Goal: Browse casually

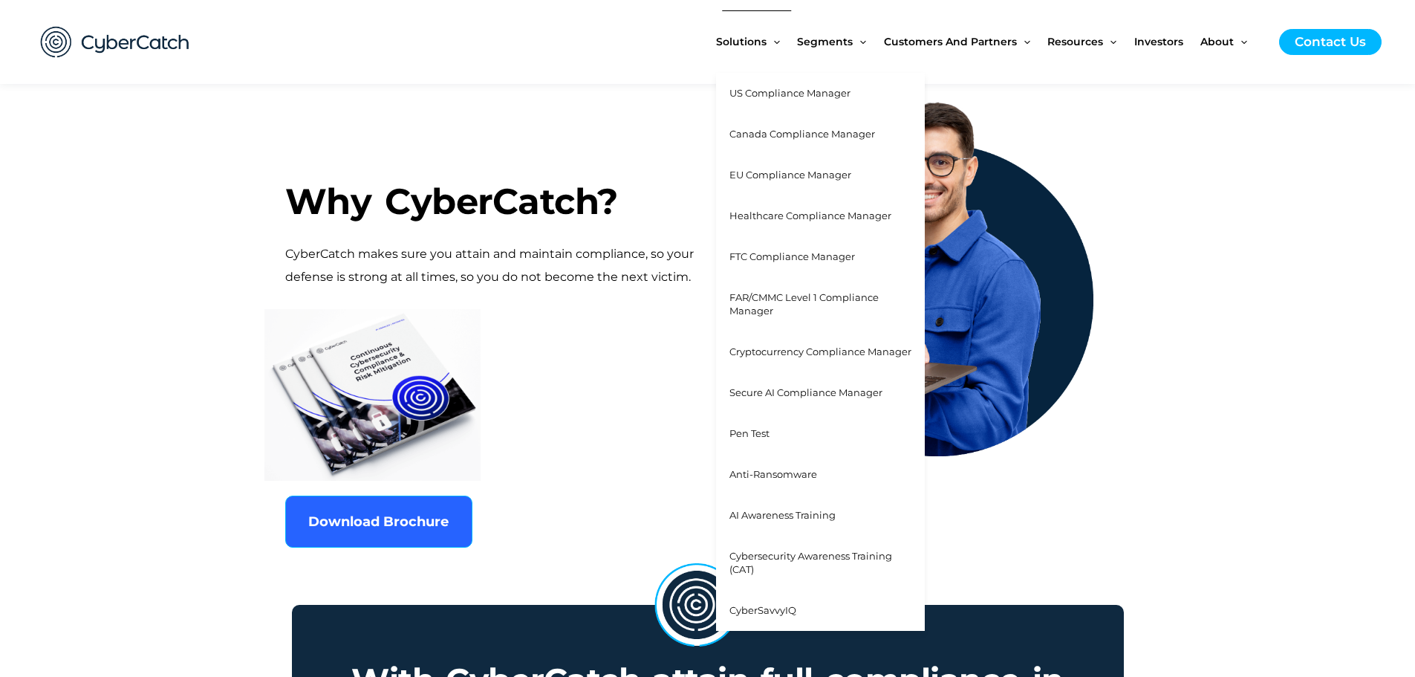
scroll to position [743, 0]
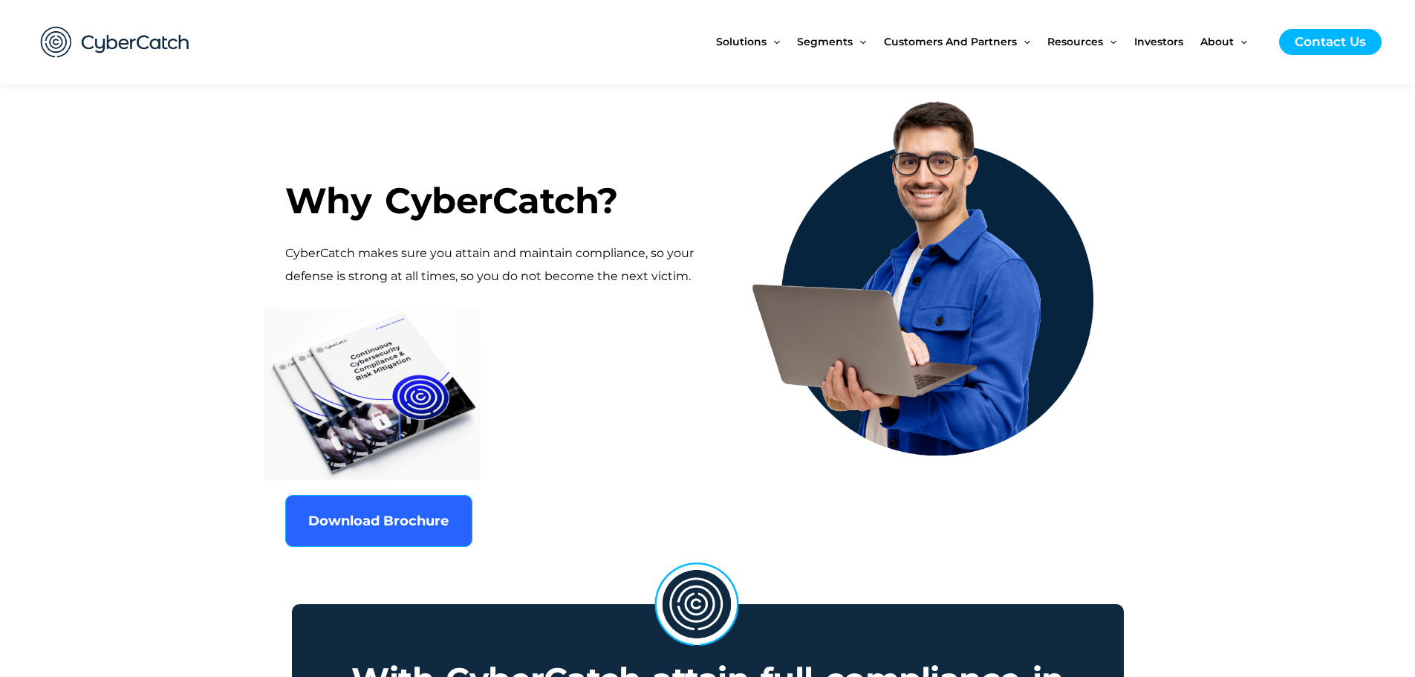
click at [592, 257] on p "CyberCatch makes sure you attain and maintain compliance, so your defense is st…" at bounding box center [493, 264] width 416 height 45
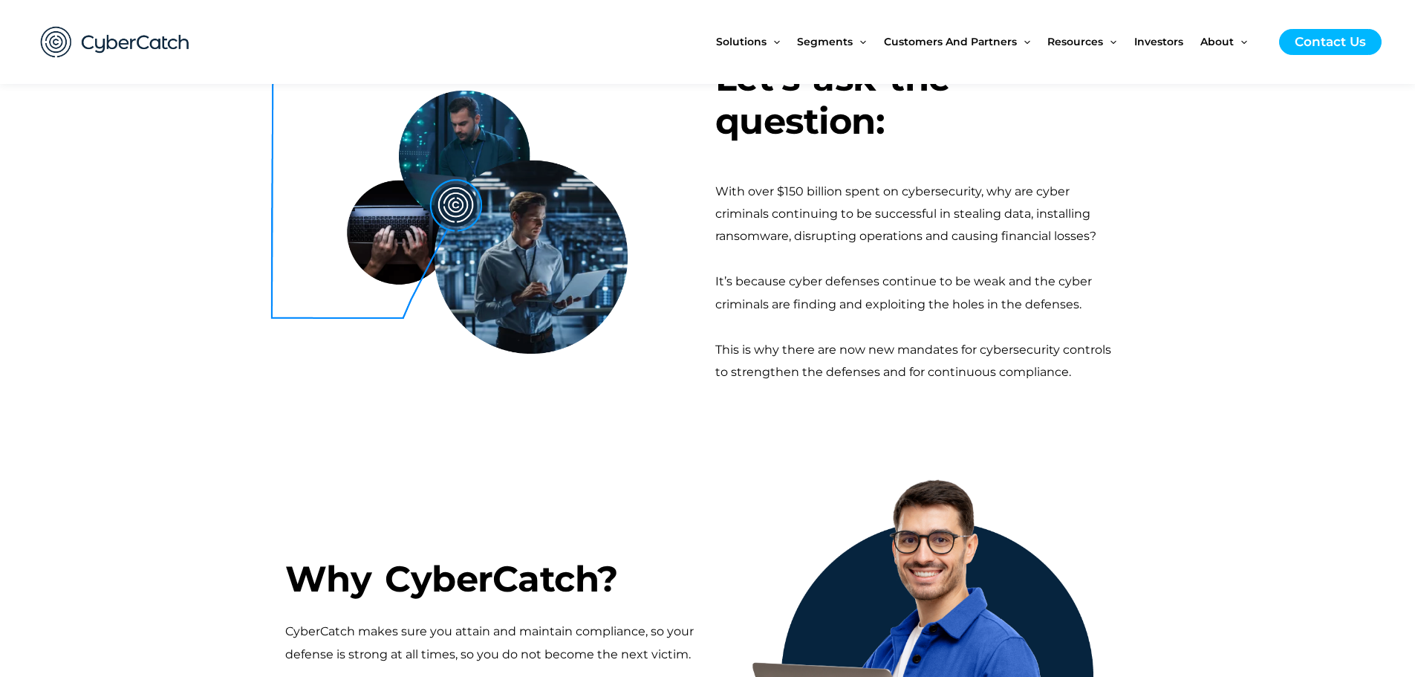
scroll to position [446, 0]
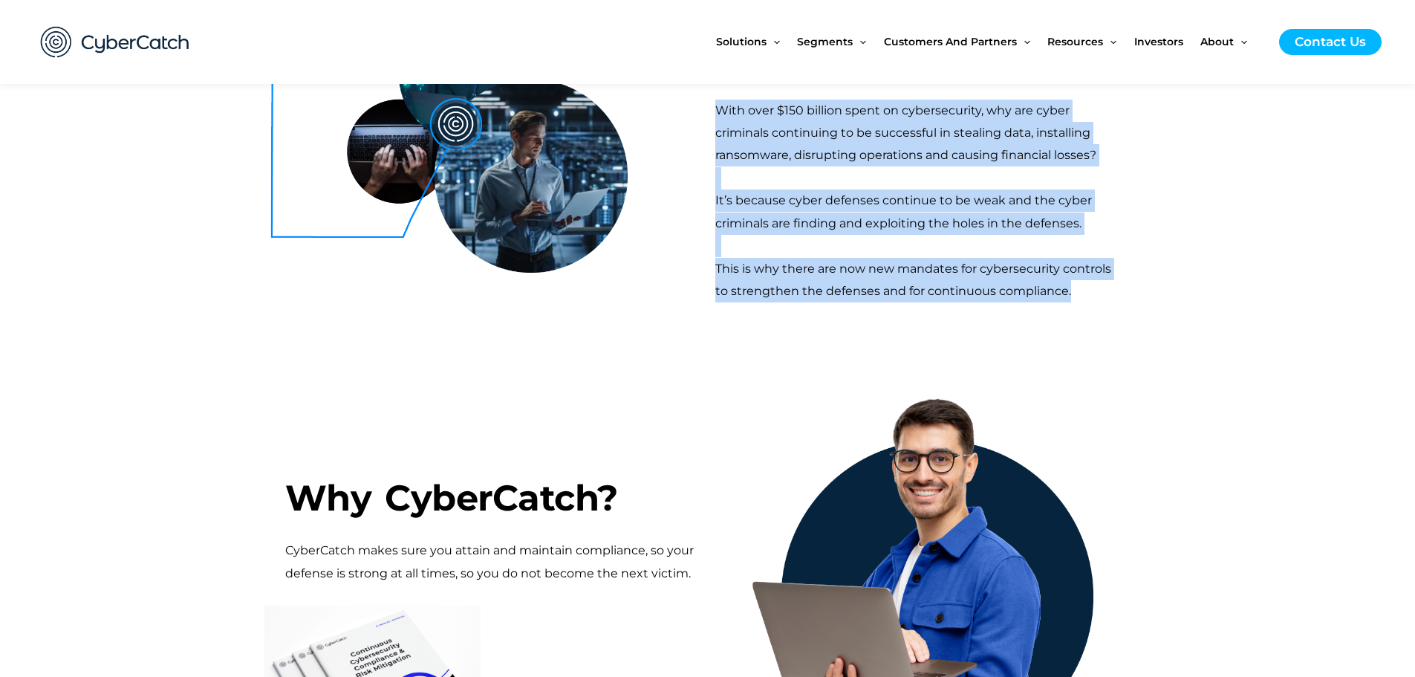
drag, startPoint x: 1075, startPoint y: 296, endPoint x: 721, endPoint y: 105, distance: 402.8
click at [721, 105] on div "With over $150 billion spent on cybersecurity, why are cyber criminals continui…" at bounding box center [919, 202] width 409 height 204
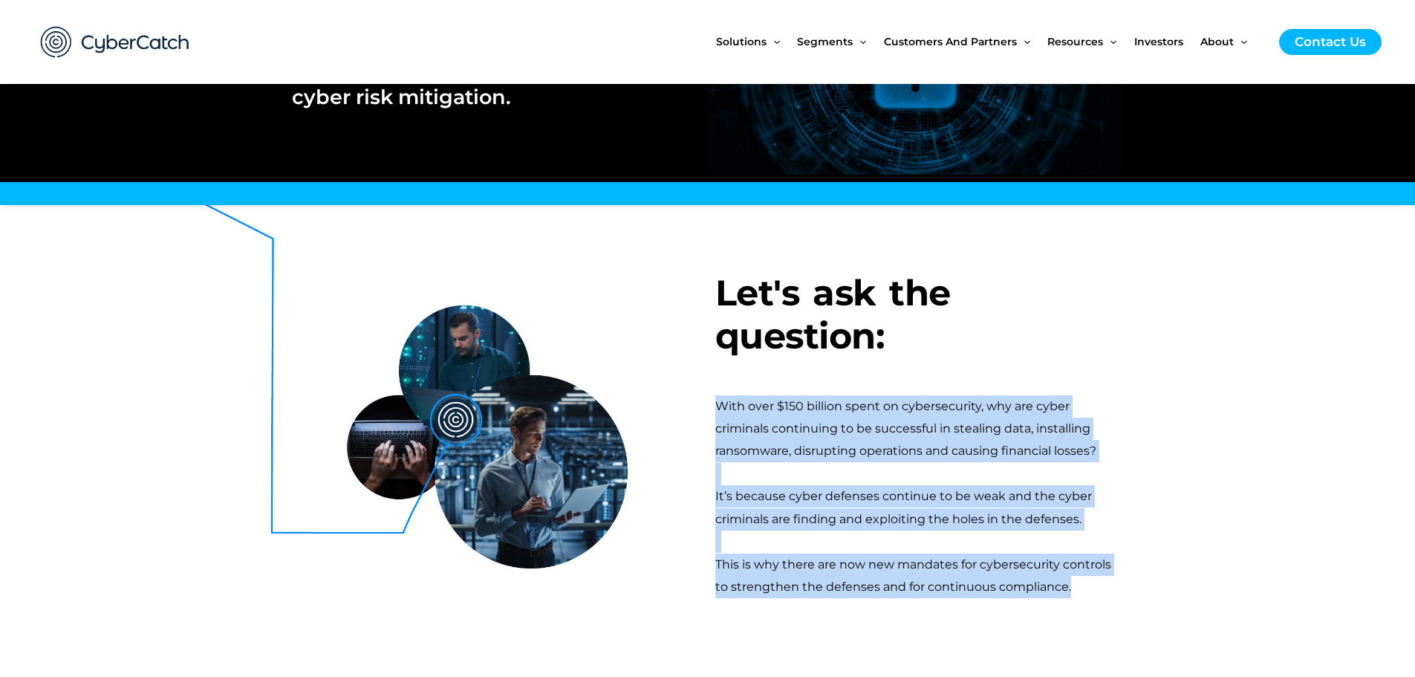
scroll to position [149, 0]
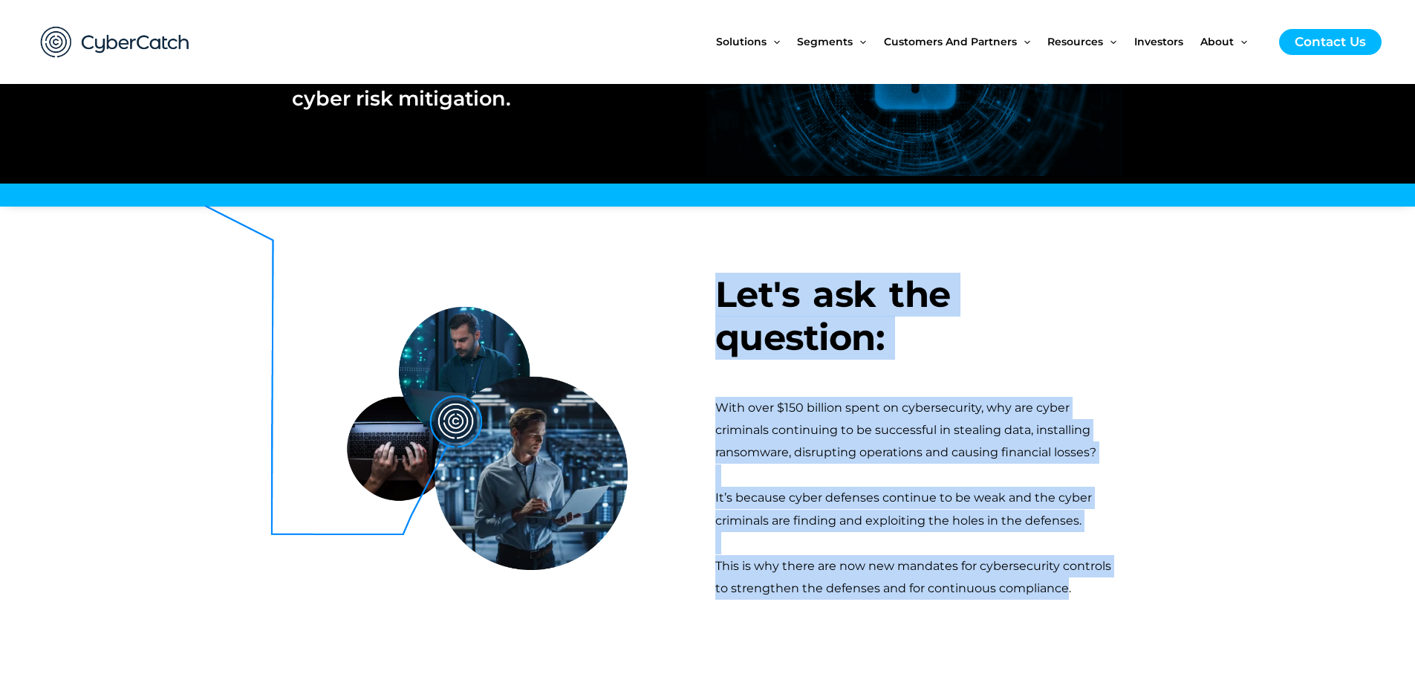
drag, startPoint x: 707, startPoint y: 280, endPoint x: 1064, endPoint y: 594, distance: 475.3
click at [1064, 594] on div "Let's ask the question: With over $150 billion spent on cybersecurity, why are …" at bounding box center [919, 436] width 423 height 445
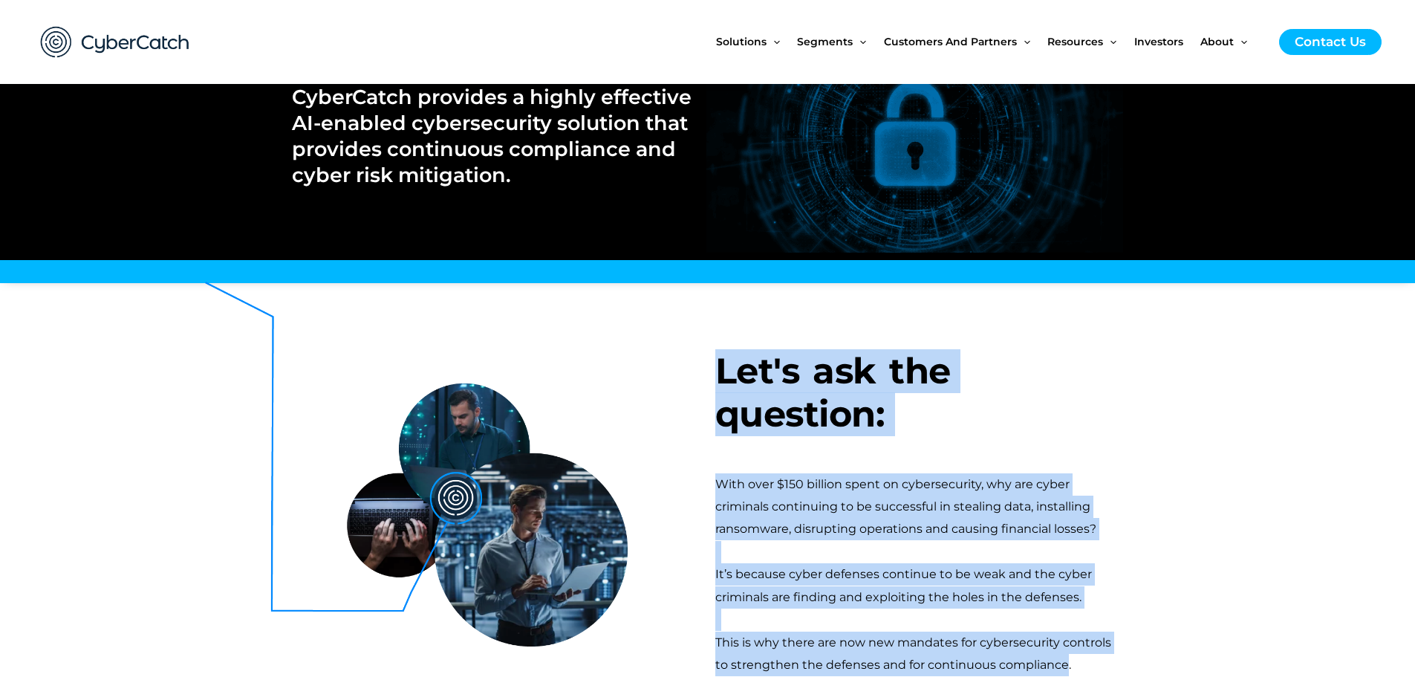
scroll to position [0, 0]
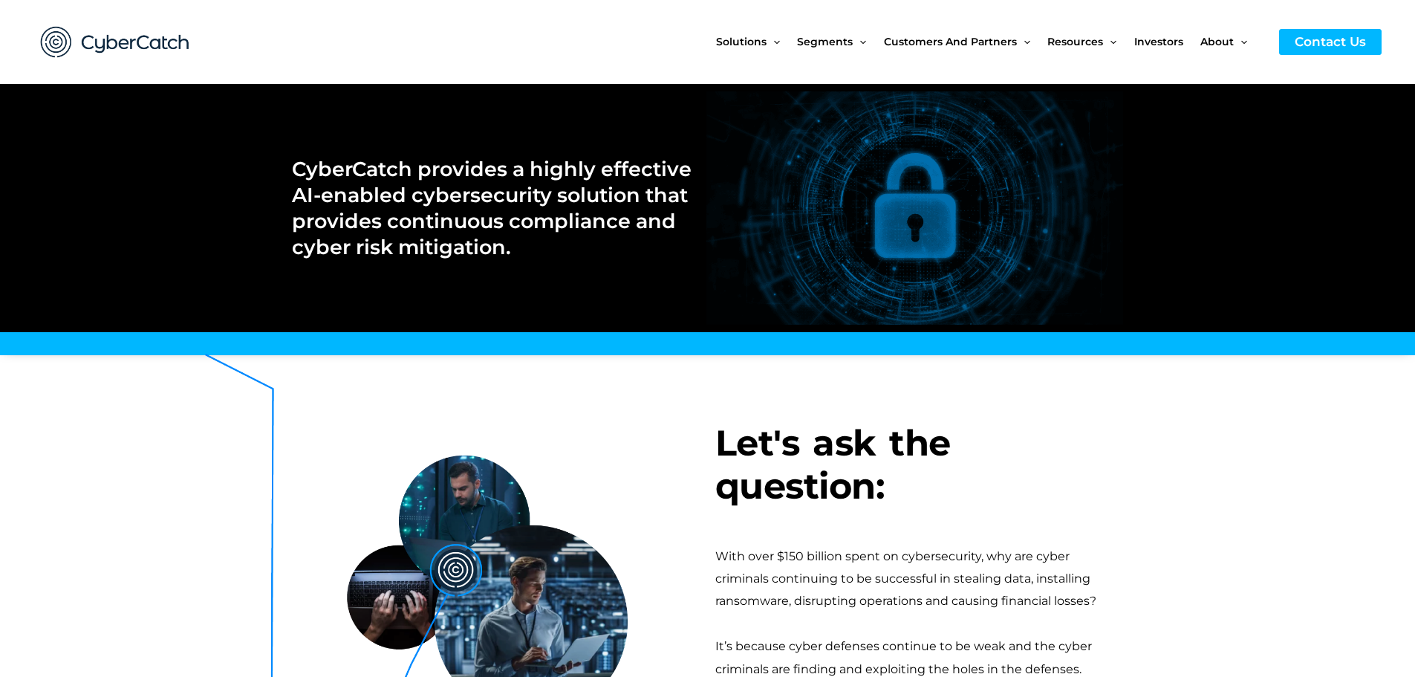
click at [675, 28] on div "Solutions Menu Toggle US Compliance Manager Canada Compliance Manager EU Compli…" at bounding box center [927, 42] width 909 height 84
click at [620, 28] on div "Solutions Menu Toggle US Compliance Manager Canada Compliance Manager EU Compli…" at bounding box center [927, 42] width 909 height 84
drag, startPoint x: 646, startPoint y: 432, endPoint x: 662, endPoint y: 432, distance: 16.3
click at [646, 432] on div at bounding box center [496, 585] width 423 height 445
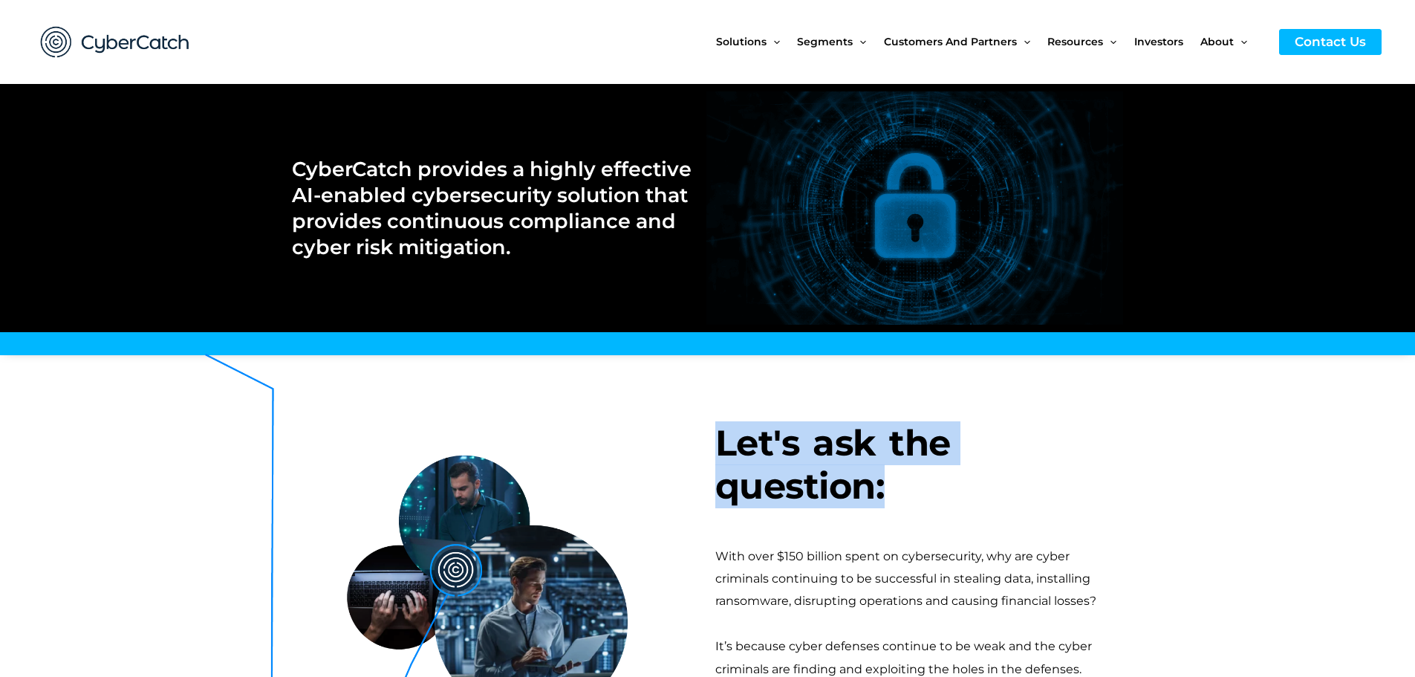
drag, startPoint x: 721, startPoint y: 420, endPoint x: 928, endPoint y: 533, distance: 236.0
click at [928, 533] on div "Let's ask the question: With over $150 billion spent on cybersecurity, why are …" at bounding box center [919, 585] width 423 height 445
